Goal: Information Seeking & Learning: Check status

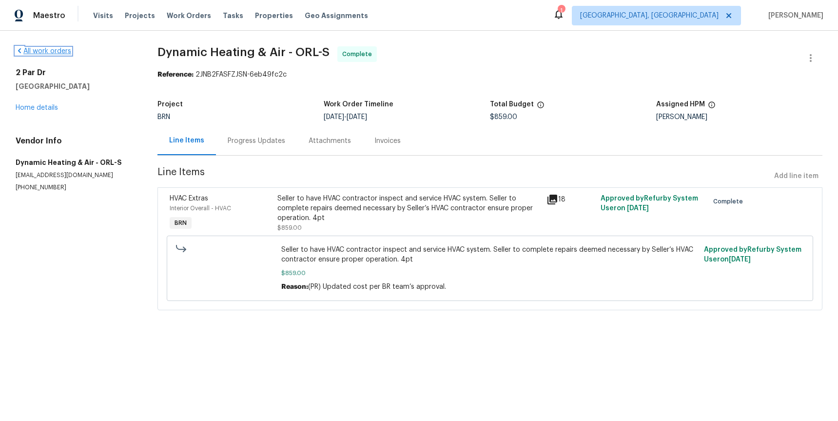
click at [21, 50] on icon at bounding box center [20, 51] width 8 height 8
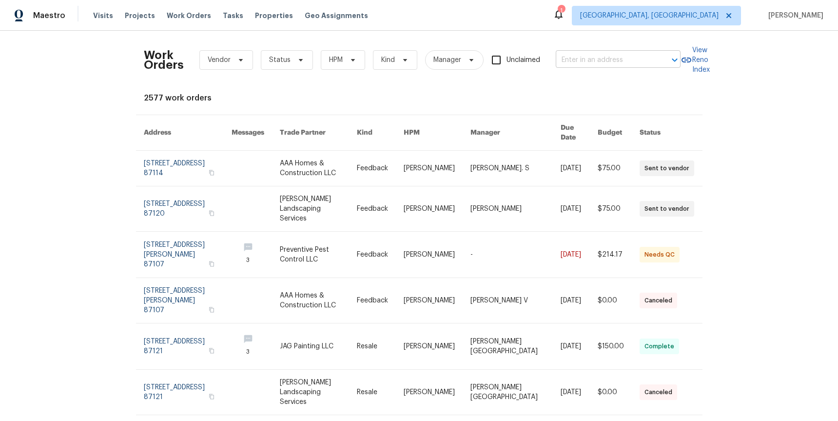
click at [576, 60] on input "text" at bounding box center [604, 60] width 97 height 15
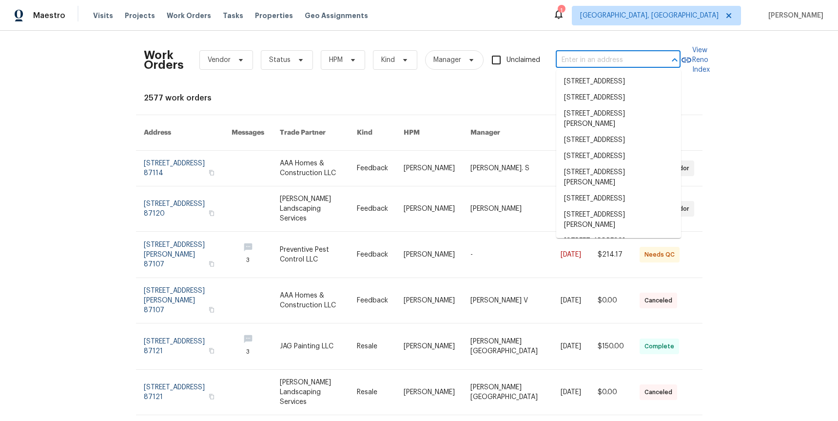
paste input "2 Par Dr"
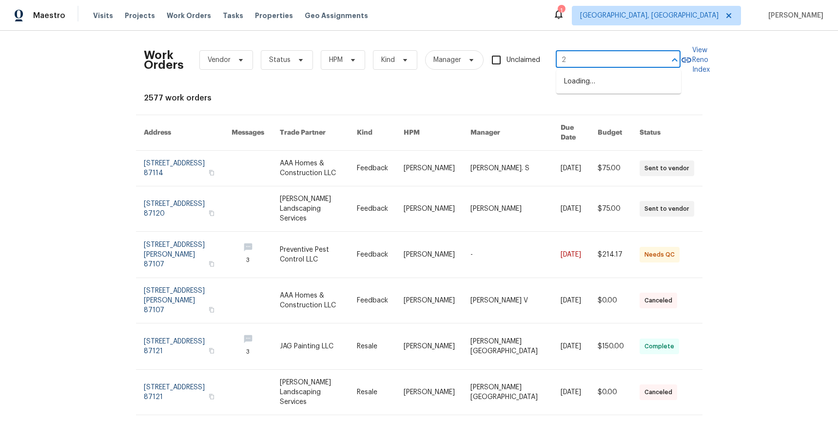
type input "2"
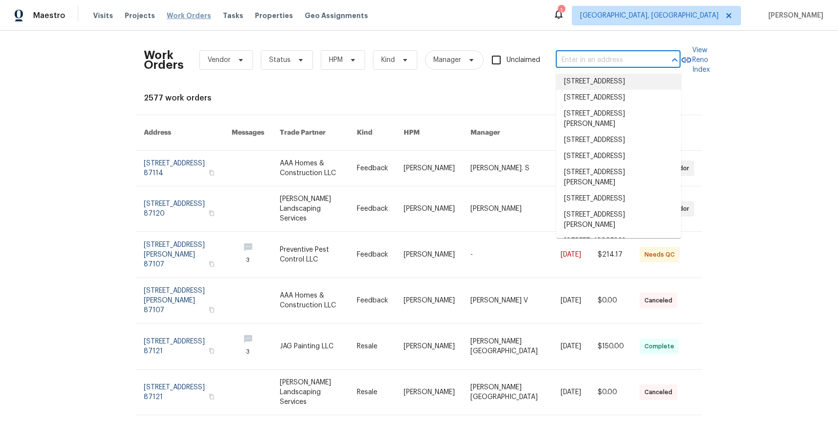
click at [172, 16] on span "Work Orders" at bounding box center [189, 16] width 44 height 10
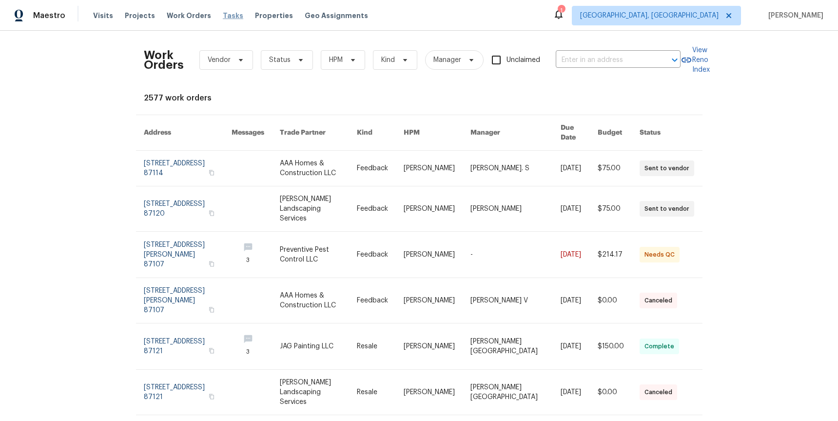
click at [226, 15] on span "Tasks" at bounding box center [233, 15] width 20 height 7
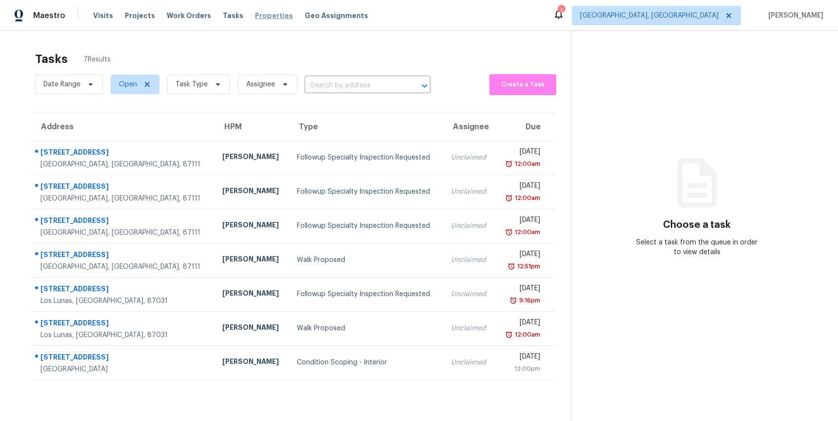
click at [255, 15] on span "Properties" at bounding box center [274, 16] width 38 height 10
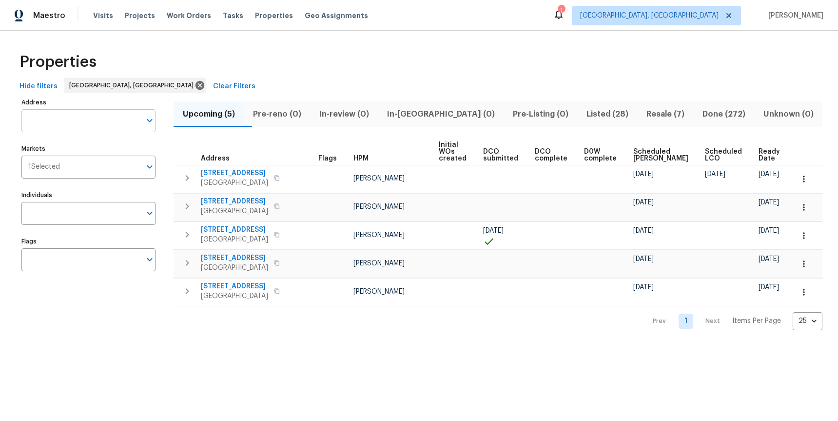
click at [49, 122] on input "Address" at bounding box center [80, 120] width 119 height 23
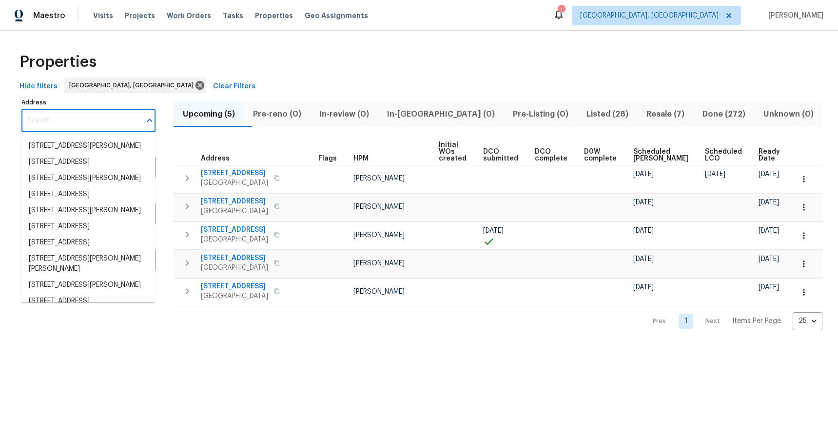
paste input "2 Par Dr"
type input "2 Par Dr"
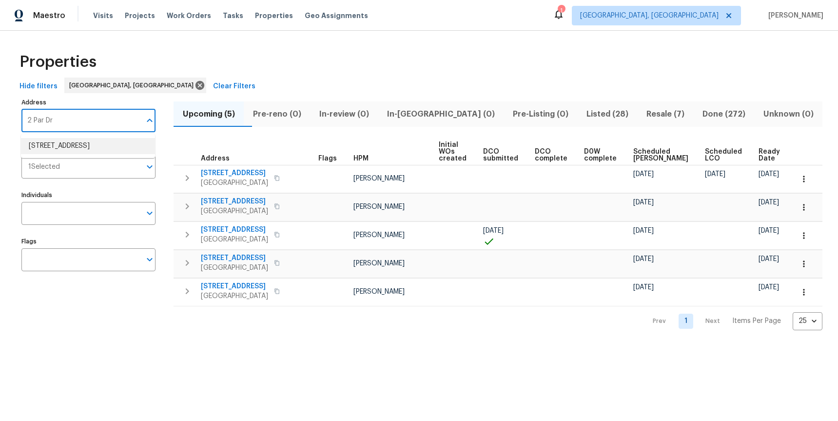
click at [39, 145] on li "2 Par Dr New Smyrna Beach FL 32168" at bounding box center [88, 146] width 134 height 16
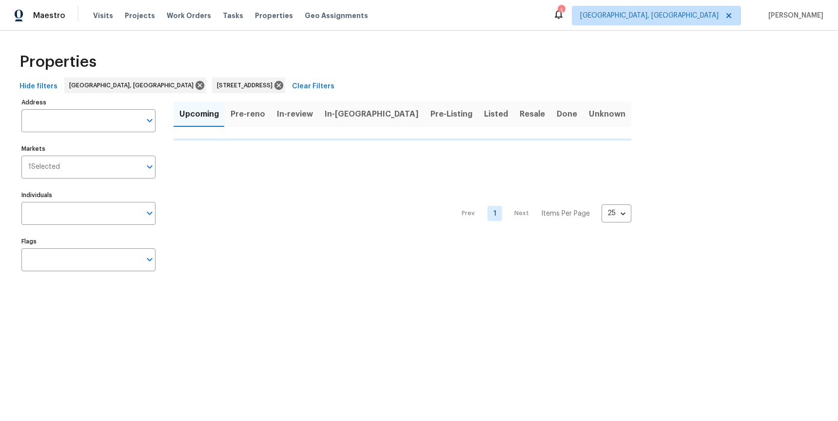
type input "2 Par Dr New Smyrna Beach FL 32168"
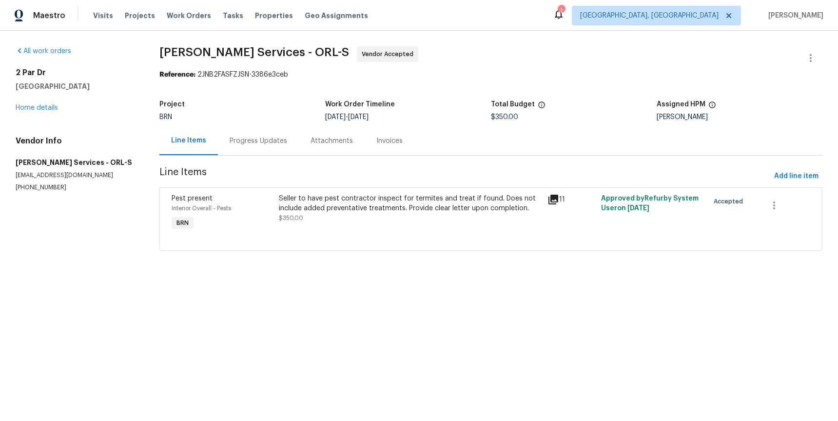
click at [554, 197] on icon at bounding box center [553, 199] width 10 height 10
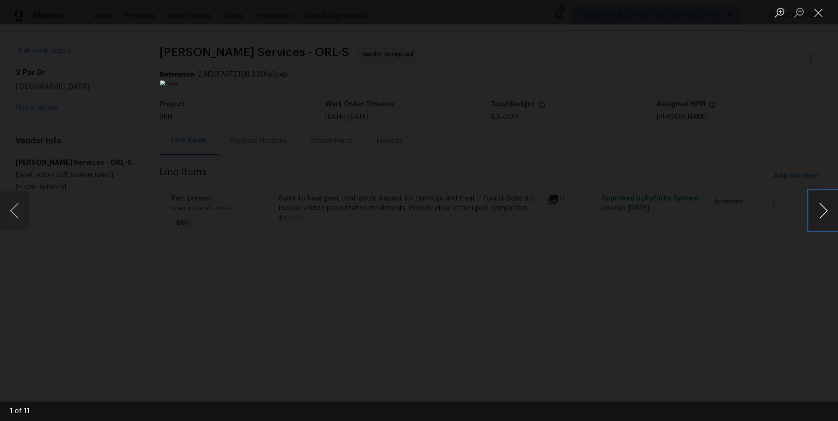
click at [822, 214] on button "Next image" at bounding box center [823, 210] width 29 height 39
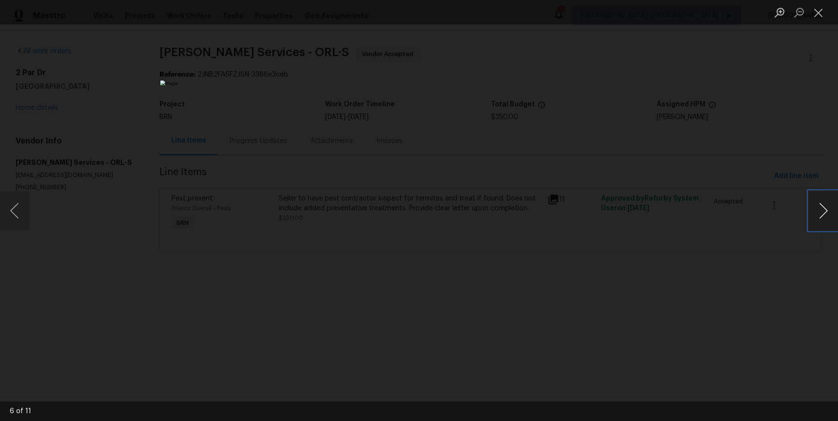
click at [822, 214] on button "Next image" at bounding box center [823, 210] width 29 height 39
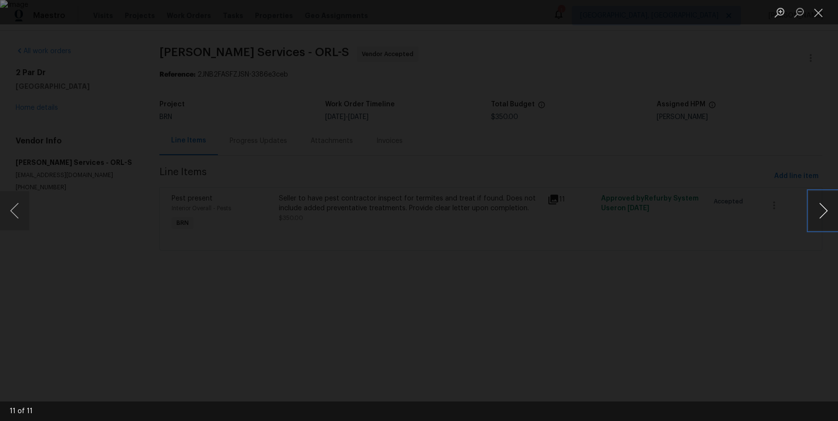
click at [822, 214] on button "Next image" at bounding box center [823, 210] width 29 height 39
click at [737, 179] on div "Lightbox" at bounding box center [419, 210] width 838 height 421
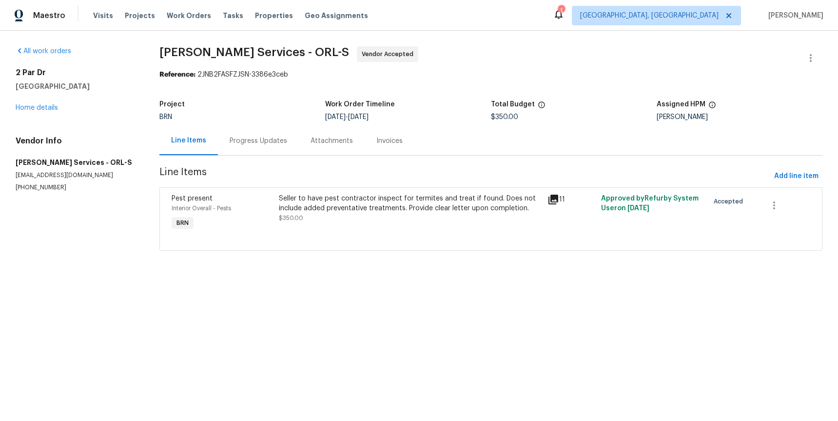
click at [394, 146] on div "Invoices" at bounding box center [390, 140] width 50 height 29
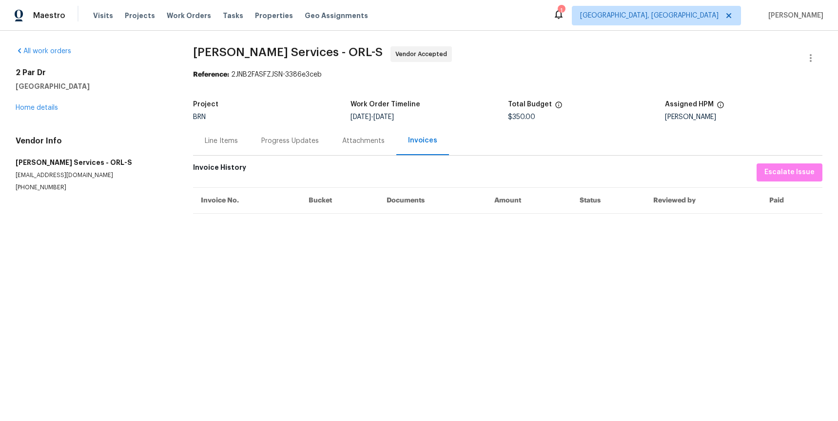
click at [348, 140] on div "Attachments" at bounding box center [363, 141] width 42 height 10
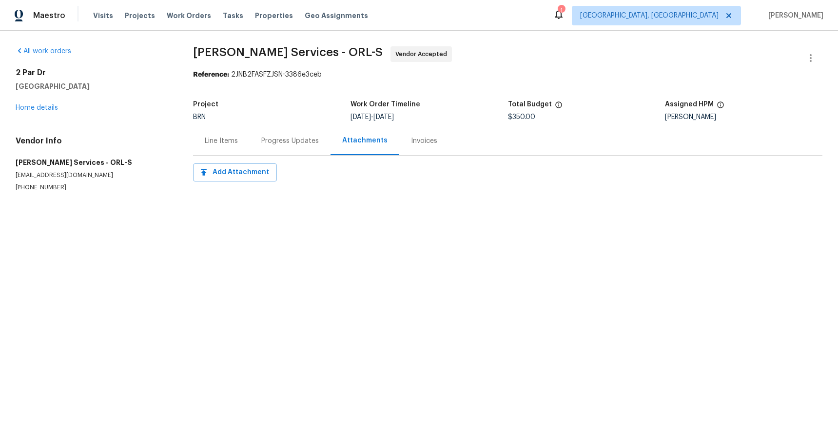
click at [304, 145] on div "Progress Updates" at bounding box center [290, 141] width 58 height 10
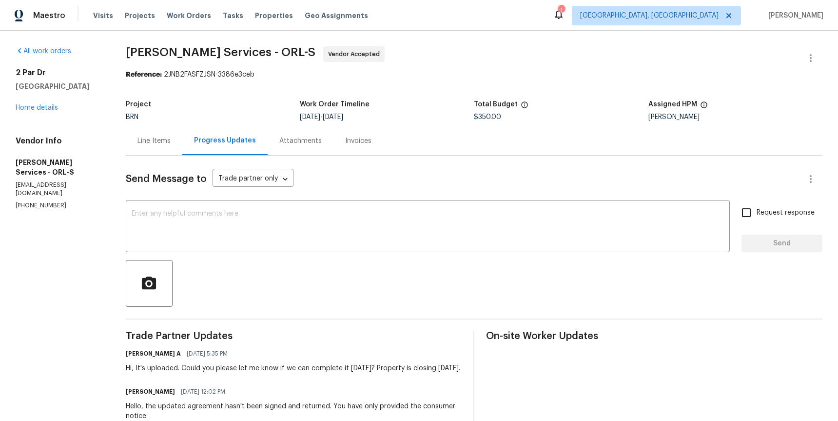
click at [180, 146] on div "Line Items" at bounding box center [154, 140] width 57 height 29
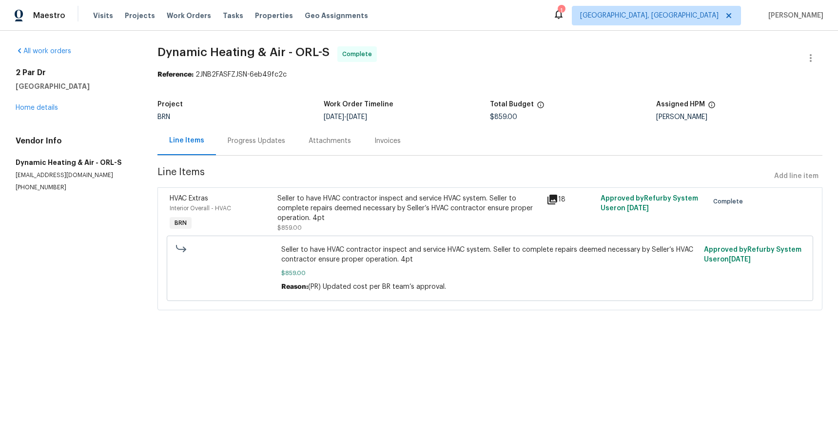
click at [438, 206] on div "Seller to have HVAC contractor inspect and service HVAC system. Seller to compl…" at bounding box center [409, 208] width 264 height 29
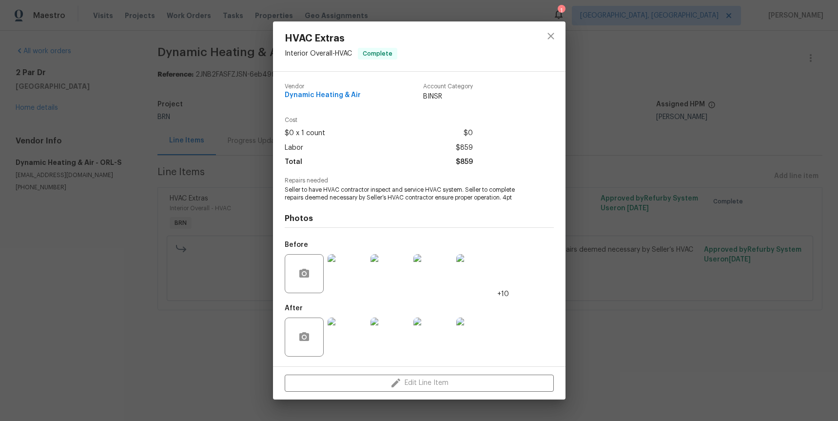
click at [350, 336] on img at bounding box center [347, 336] width 39 height 39
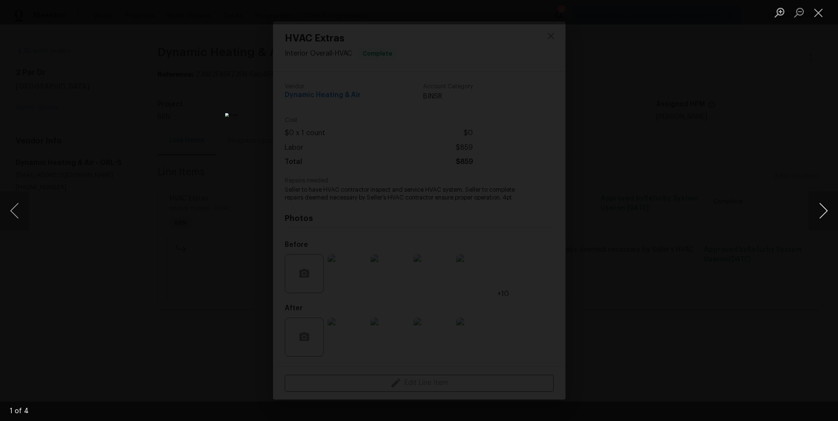
click at [820, 212] on button "Next image" at bounding box center [823, 210] width 29 height 39
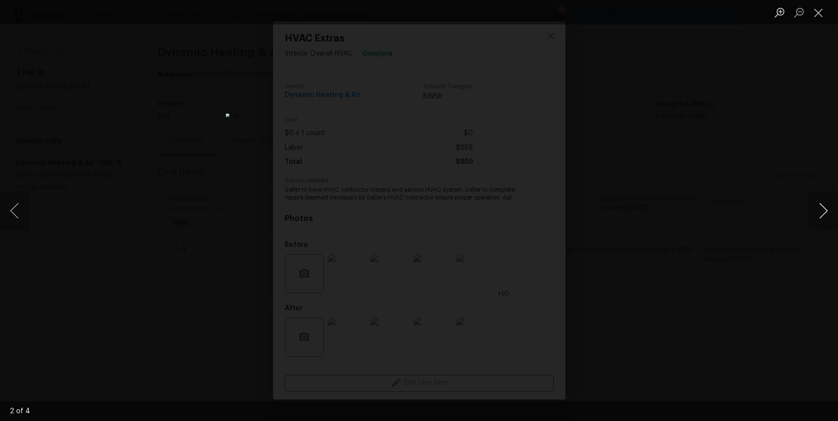
click at [820, 212] on button "Next image" at bounding box center [823, 210] width 29 height 39
click at [762, 229] on div "Lightbox" at bounding box center [419, 210] width 838 height 421
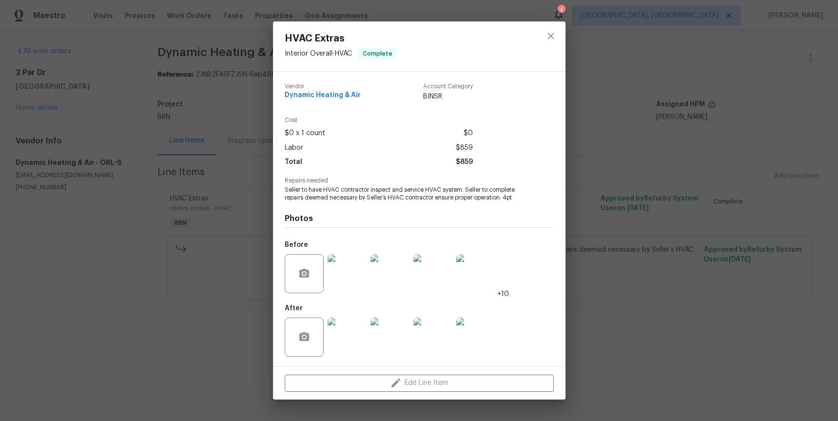
click at [346, 279] on img at bounding box center [347, 273] width 39 height 39
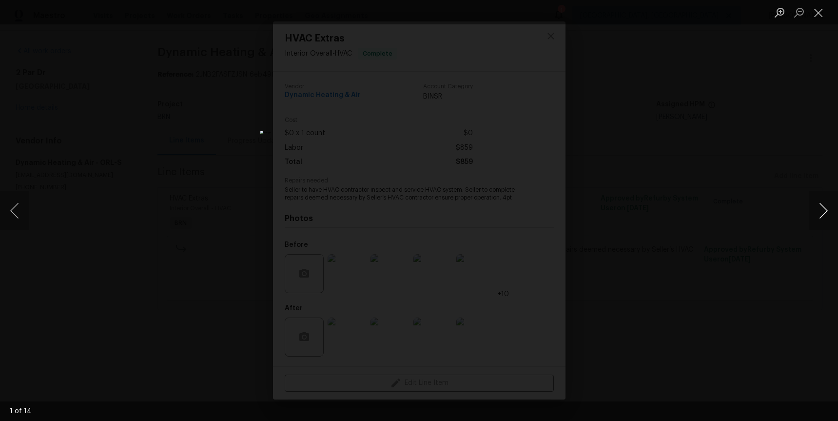
click at [823, 210] on button "Next image" at bounding box center [823, 210] width 29 height 39
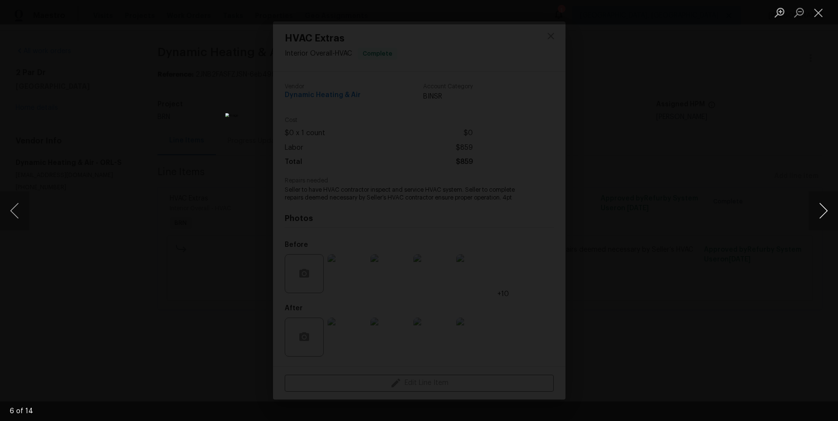
click at [823, 210] on button "Next image" at bounding box center [823, 210] width 29 height 39
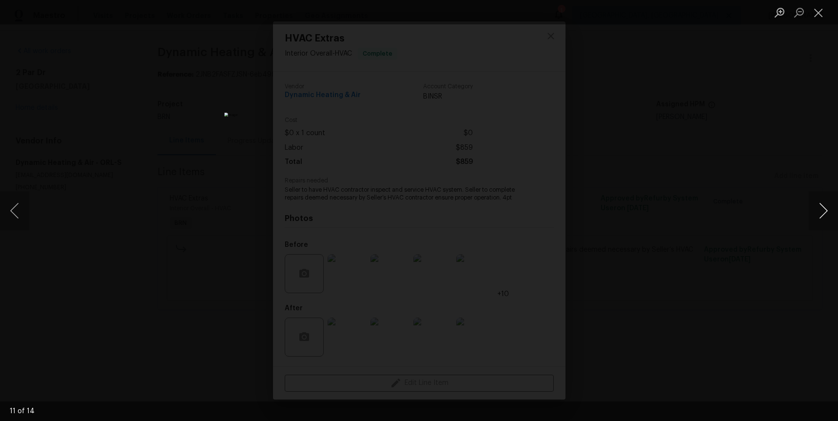
click at [823, 210] on button "Next image" at bounding box center [823, 210] width 29 height 39
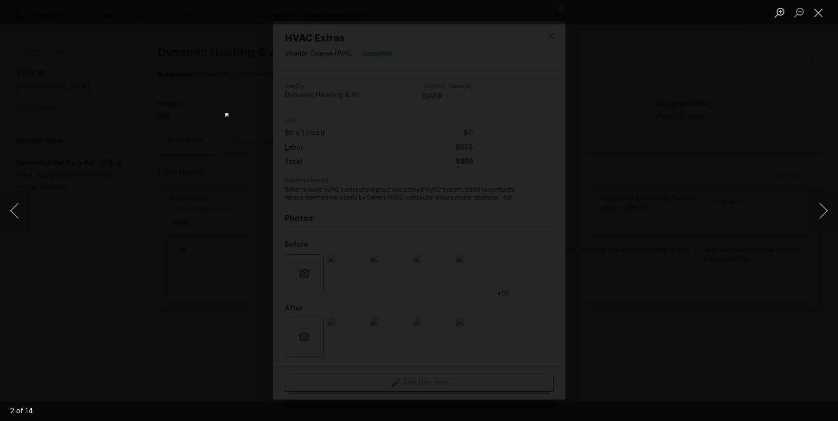
click at [755, 221] on div "Lightbox" at bounding box center [419, 210] width 838 height 421
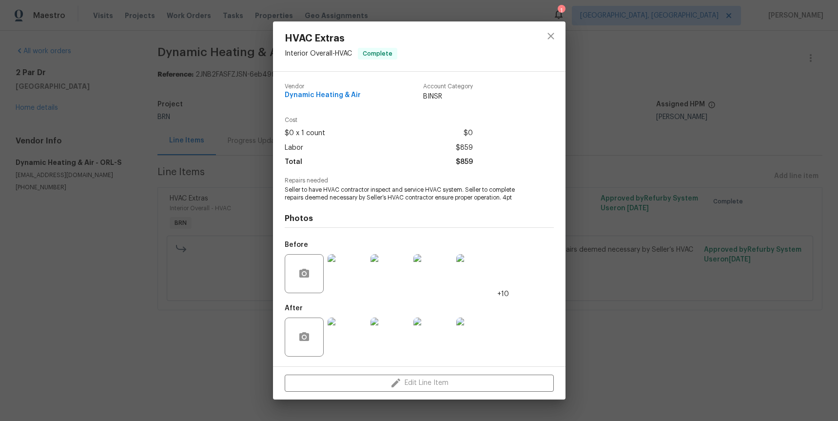
click at [347, 340] on img at bounding box center [347, 336] width 39 height 39
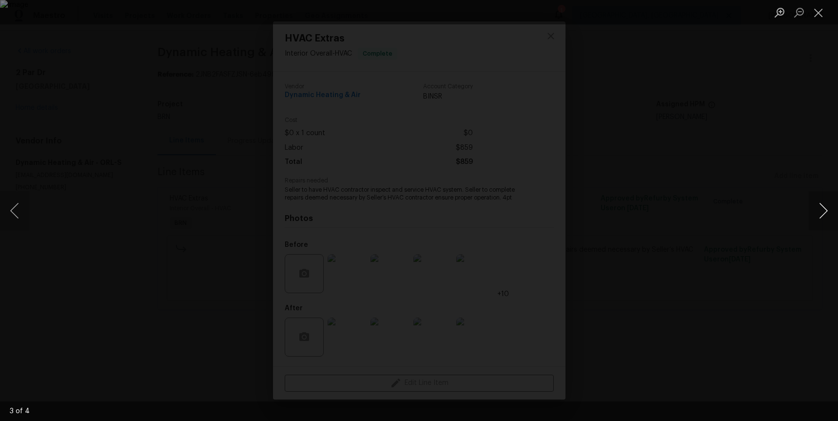
click at [825, 215] on button "Next image" at bounding box center [823, 210] width 29 height 39
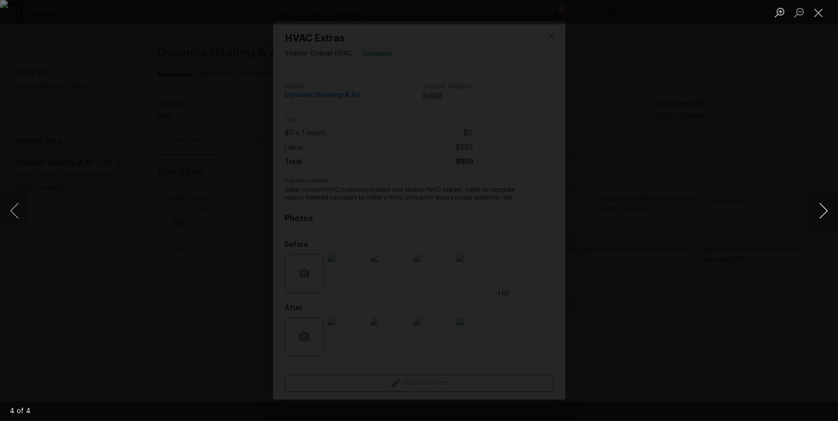
click at [825, 215] on button "Next image" at bounding box center [823, 210] width 29 height 39
click at [738, 223] on div "Lightbox" at bounding box center [419, 210] width 838 height 421
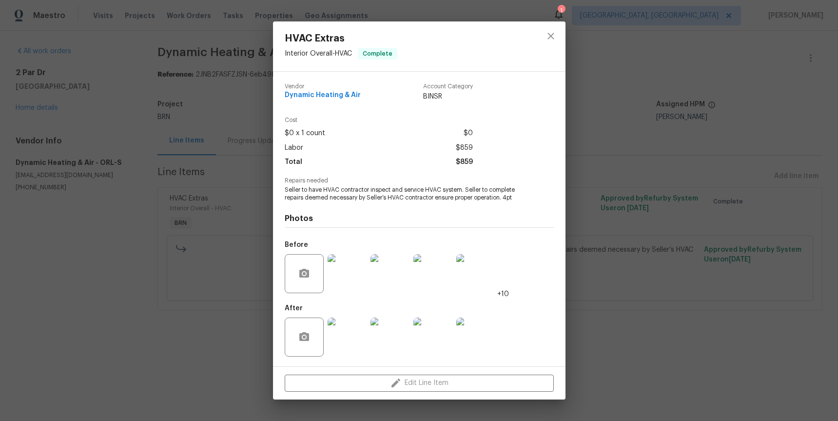
click at [348, 276] on img at bounding box center [347, 273] width 39 height 39
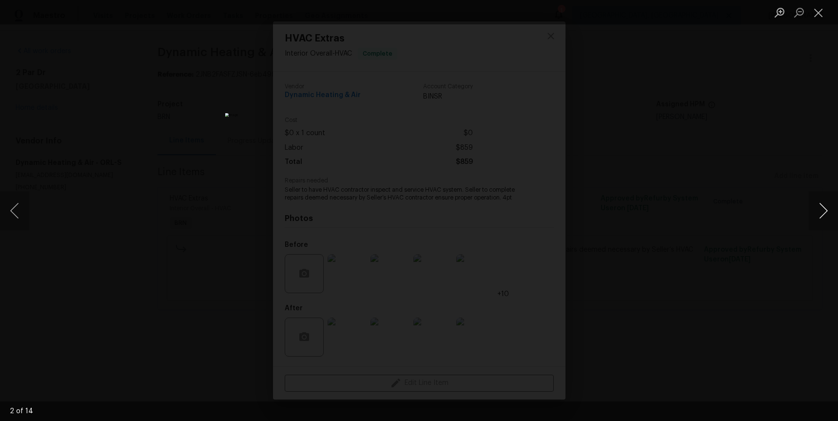
click at [812, 213] on button "Next image" at bounding box center [823, 210] width 29 height 39
click at [821, 208] on button "Next image" at bounding box center [823, 210] width 29 height 39
click at [822, 215] on button "Next image" at bounding box center [823, 210] width 29 height 39
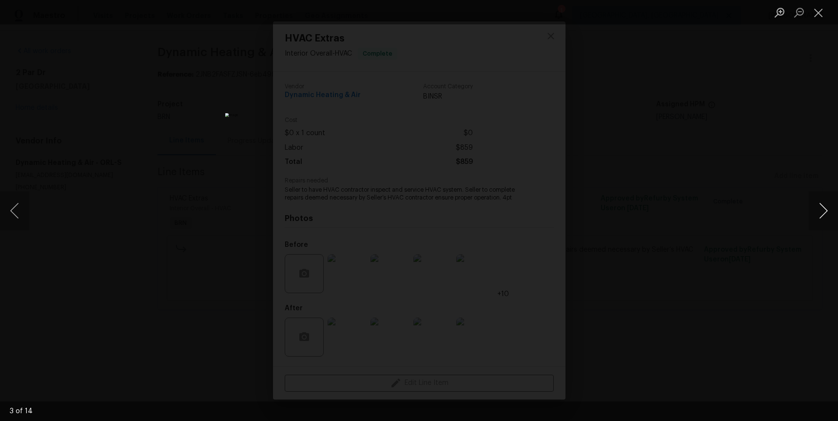
click at [822, 215] on button "Next image" at bounding box center [823, 210] width 29 height 39
click at [819, 201] on button "Next image" at bounding box center [823, 210] width 29 height 39
click at [820, 204] on button "Next image" at bounding box center [823, 210] width 29 height 39
click at [823, 209] on button "Next image" at bounding box center [823, 210] width 29 height 39
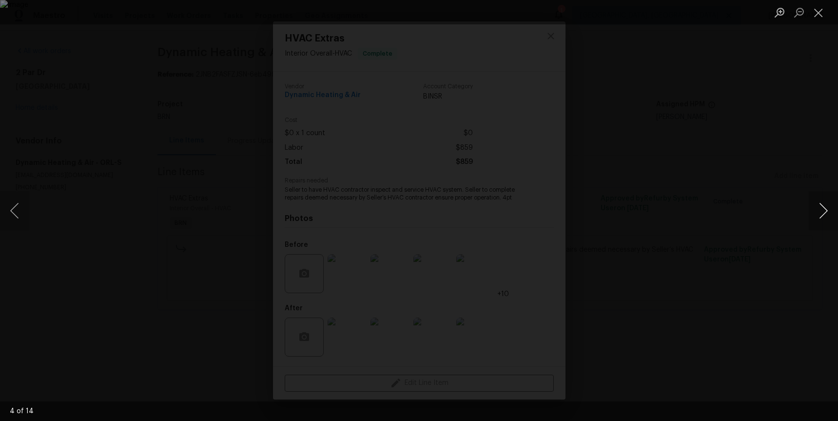
click at [823, 209] on button "Next image" at bounding box center [823, 210] width 29 height 39
click at [829, 217] on button "Next image" at bounding box center [823, 210] width 29 height 39
click at [828, 217] on button "Next image" at bounding box center [823, 210] width 29 height 39
click at [828, 215] on button "Next image" at bounding box center [823, 210] width 29 height 39
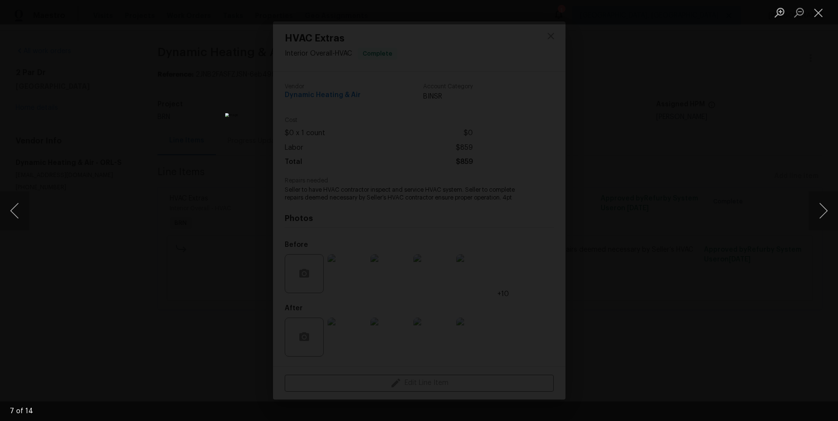
click at [593, 237] on div "Lightbox" at bounding box center [419, 210] width 838 height 421
click at [600, 235] on div "Lightbox" at bounding box center [419, 210] width 838 height 421
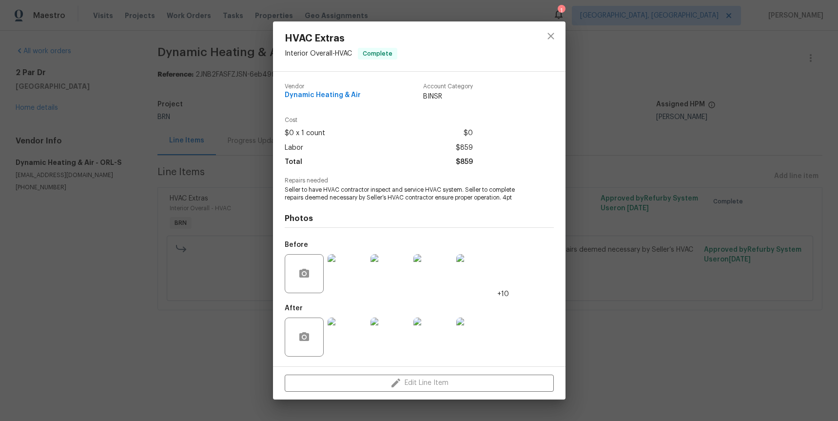
click at [353, 277] on img at bounding box center [347, 273] width 39 height 39
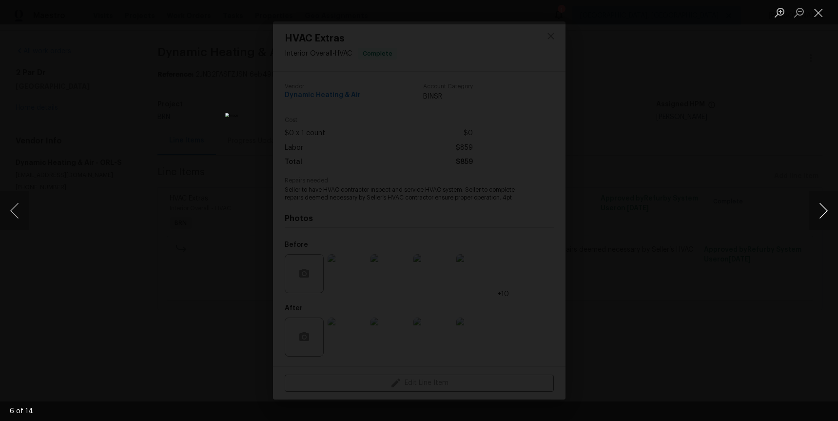
click at [822, 213] on button "Next image" at bounding box center [823, 210] width 29 height 39
click at [822, 212] on button "Next image" at bounding box center [823, 210] width 29 height 39
click at [823, 211] on button "Next image" at bounding box center [823, 210] width 29 height 39
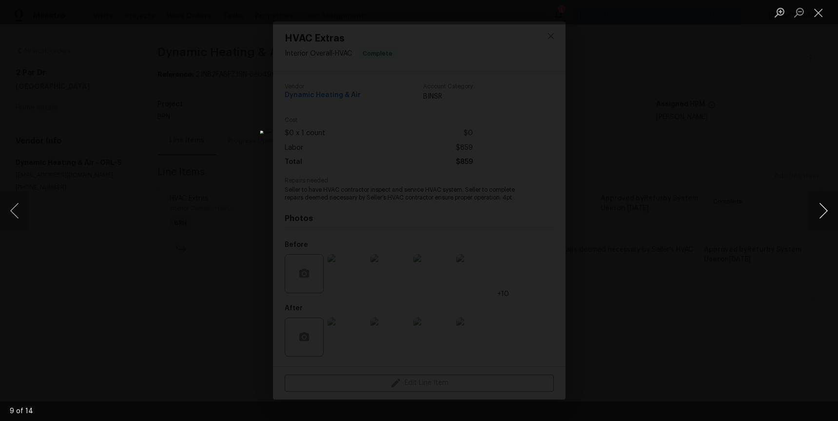
click at [823, 211] on button "Next image" at bounding box center [823, 210] width 29 height 39
click at [814, 208] on button "Next image" at bounding box center [823, 210] width 29 height 39
click at [819, 208] on button "Next image" at bounding box center [823, 210] width 29 height 39
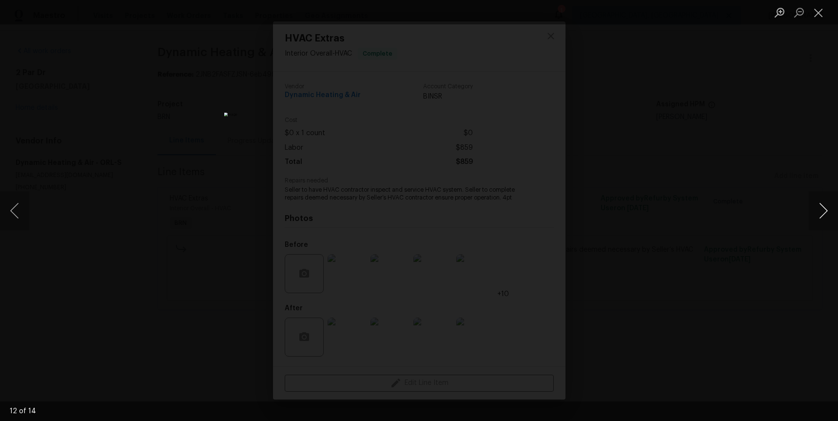
click at [819, 208] on button "Next image" at bounding box center [823, 210] width 29 height 39
click at [820, 208] on button "Next image" at bounding box center [823, 210] width 29 height 39
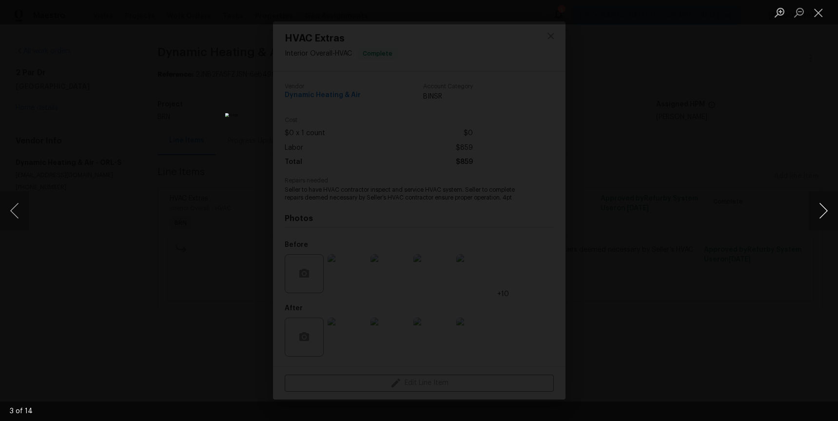
click at [820, 208] on button "Next image" at bounding box center [823, 210] width 29 height 39
click at [749, 218] on div "Lightbox" at bounding box center [419, 210] width 838 height 421
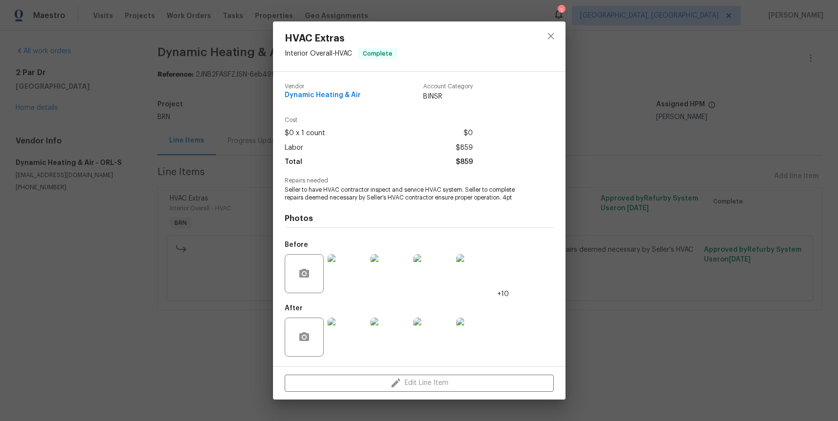
click at [334, 338] on img at bounding box center [347, 336] width 39 height 39
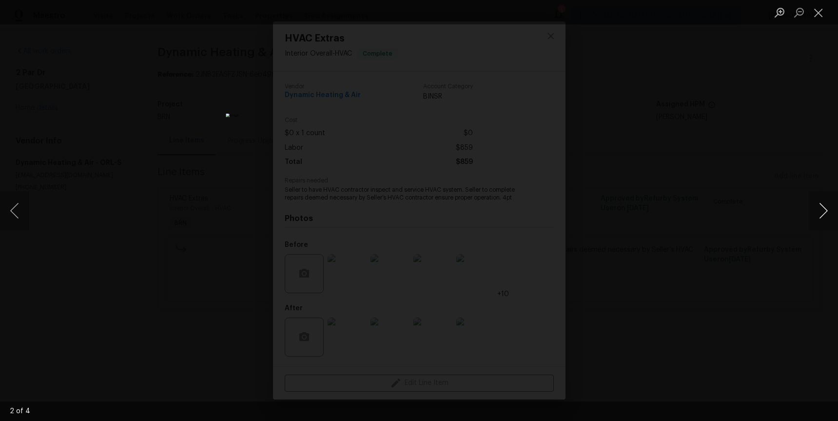
click at [824, 210] on button "Next image" at bounding box center [823, 210] width 29 height 39
click at [824, 209] on button "Next image" at bounding box center [823, 210] width 29 height 39
click at [824, 212] on button "Next image" at bounding box center [823, 210] width 29 height 39
click at [820, 215] on button "Next image" at bounding box center [823, 210] width 29 height 39
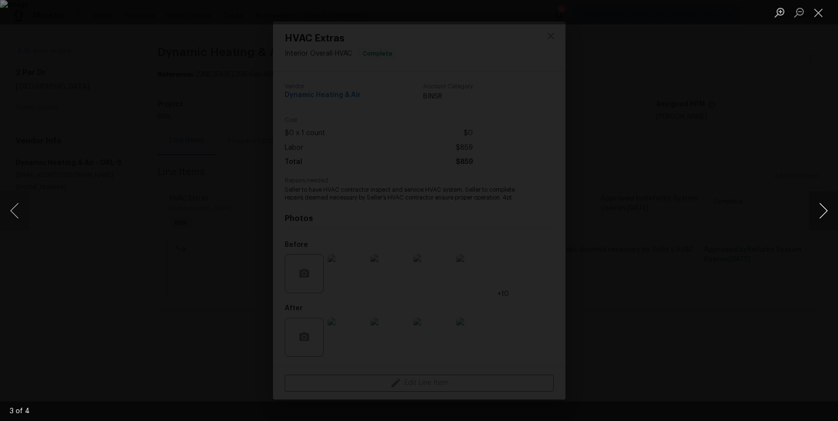
click at [820, 215] on button "Next image" at bounding box center [823, 210] width 29 height 39
click at [707, 201] on div "Lightbox" at bounding box center [419, 210] width 838 height 421
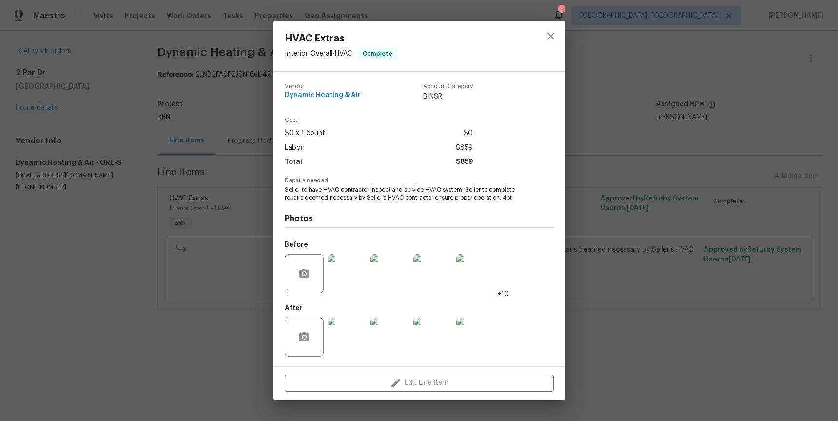
click at [475, 339] on img at bounding box center [475, 336] width 39 height 39
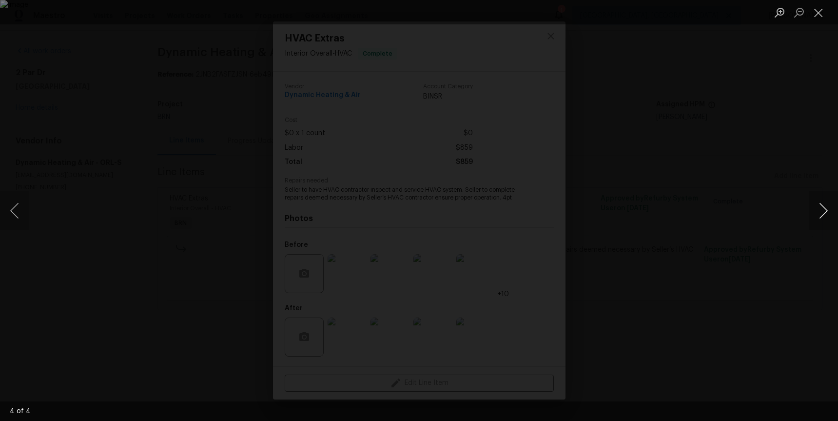
click at [821, 215] on button "Next image" at bounding box center [823, 210] width 29 height 39
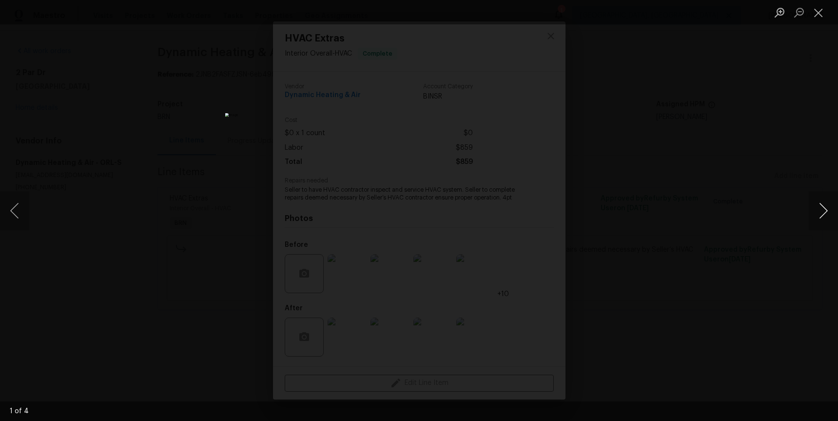
click at [821, 215] on button "Next image" at bounding box center [823, 210] width 29 height 39
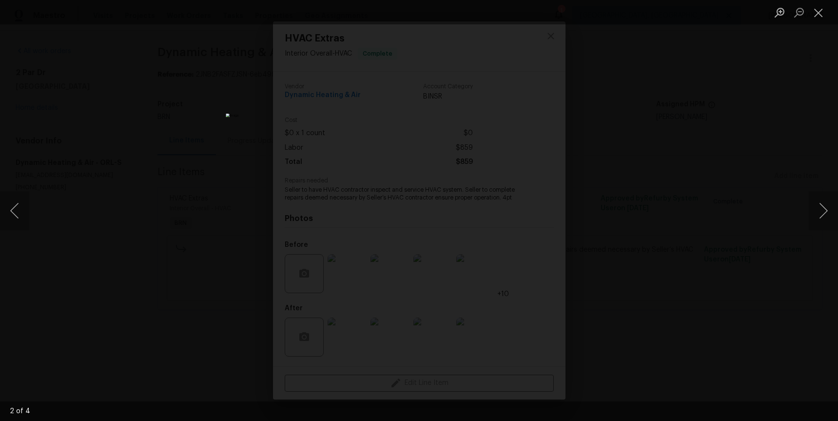
click at [143, 194] on div "Lightbox" at bounding box center [419, 210] width 838 height 421
